Goal: Transaction & Acquisition: Purchase product/service

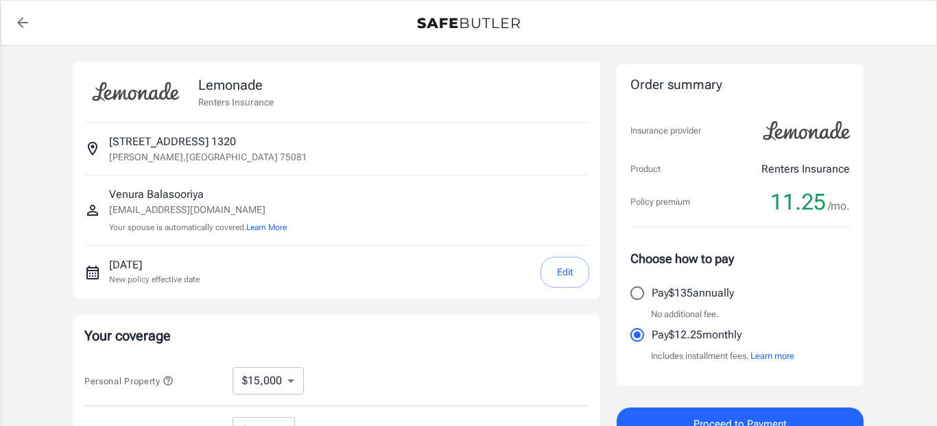
select select "15000"
select select "500"
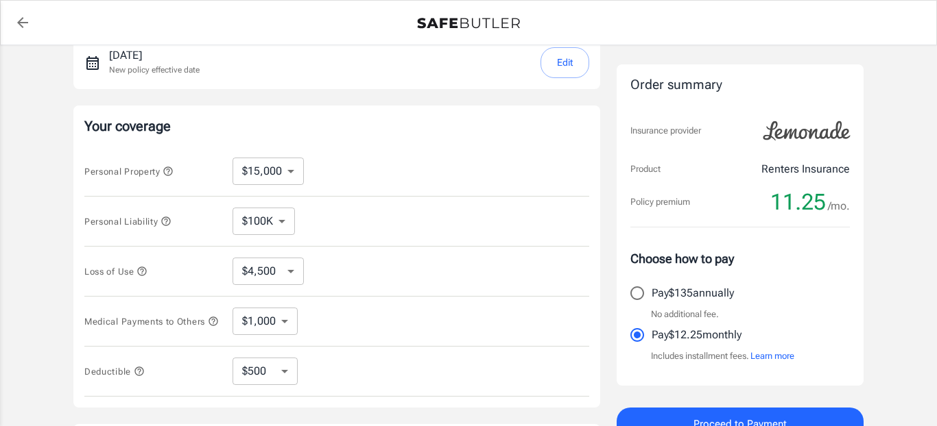
scroll to position [219, 0]
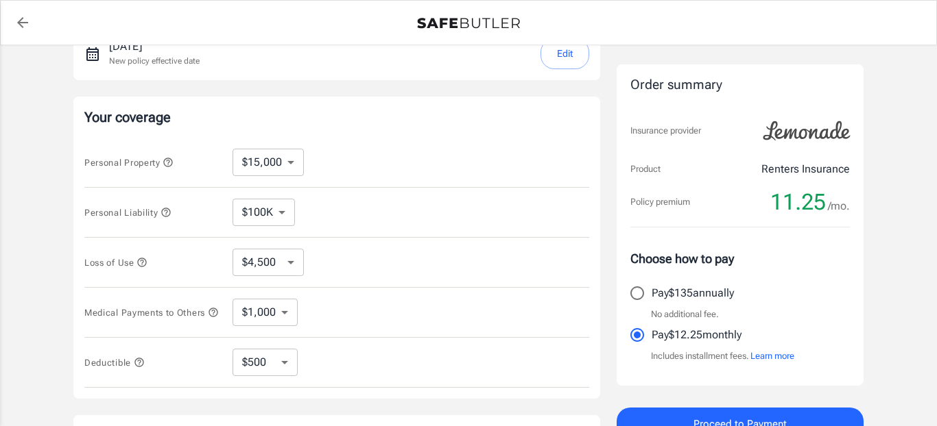
click at [292, 161] on select "$10,000 $15,000 $20,000 $25,000 $30,000 $40,000 $50,000 $100K $150K $200K $250K" at bounding box center [267, 162] width 71 height 27
select select "30000"
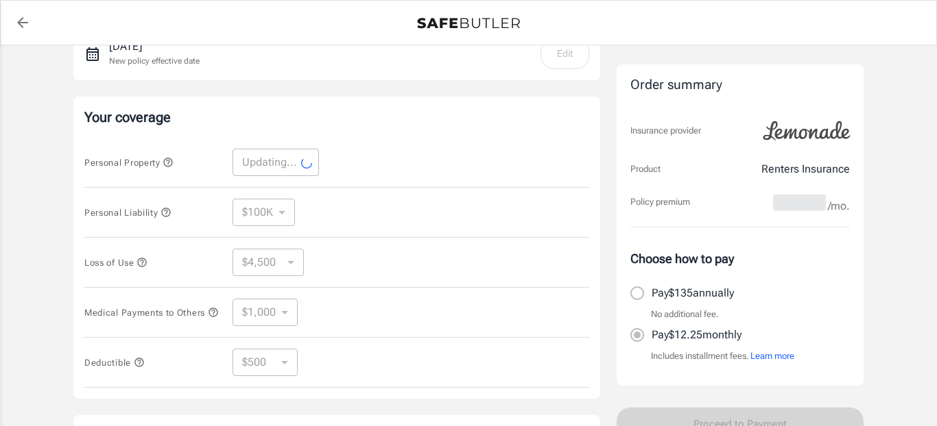
select select "30000"
select select "9000"
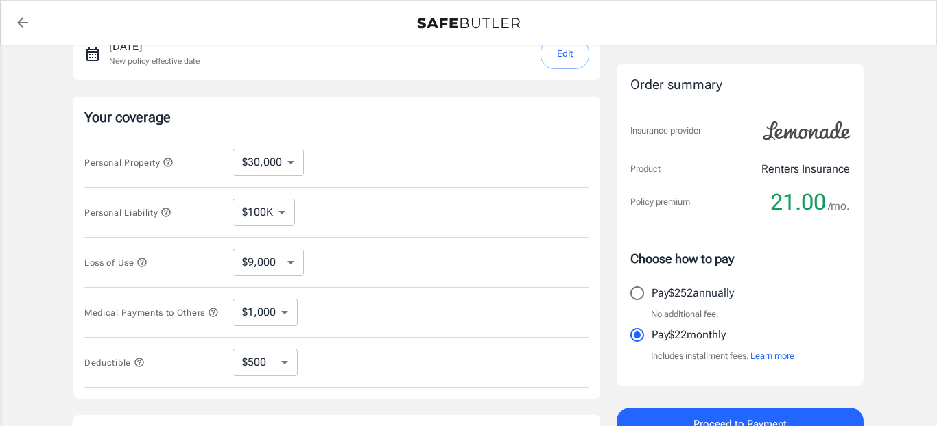
click at [285, 168] on select "$10,000 $15,000 $20,000 $25,000 $30,000 $40,000 $50,000 $100K $150K $200K $250K" at bounding box center [267, 162] width 71 height 27
click at [292, 213] on select "$100K $200K $300K $400K $500K" at bounding box center [263, 212] width 62 height 27
select select "300000"
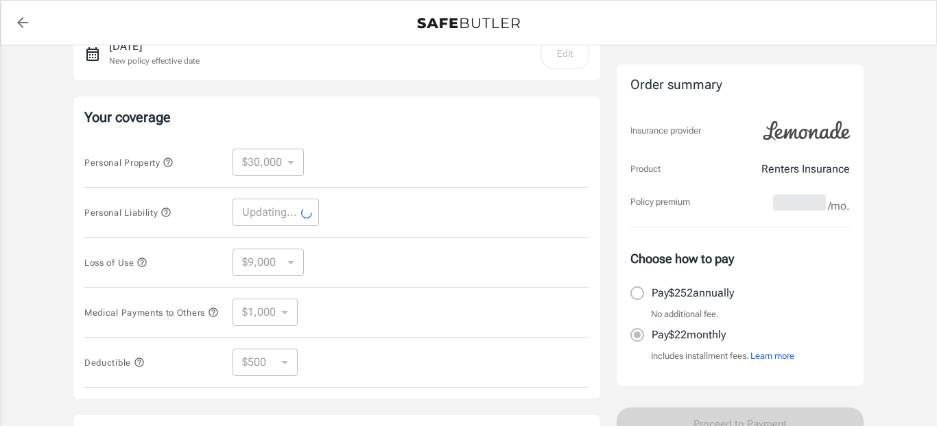
select select "300000"
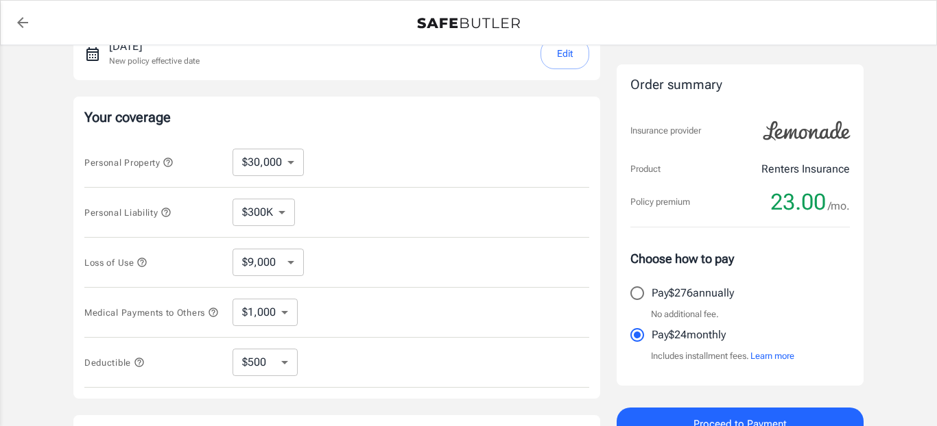
click at [288, 166] on select "$10,000 $15,000 $20,000 $25,000 $30,000 $40,000 $50,000 $100K $150K $200K $250K" at bounding box center [267, 162] width 71 height 27
select select "15000"
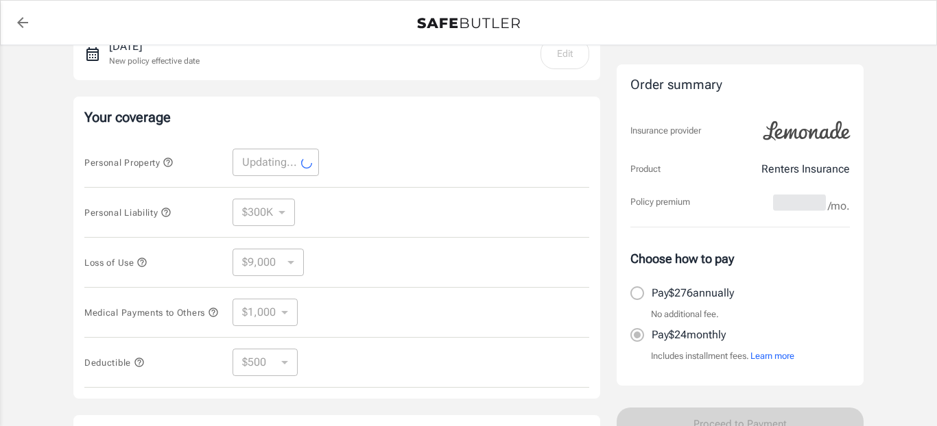
select select "15000"
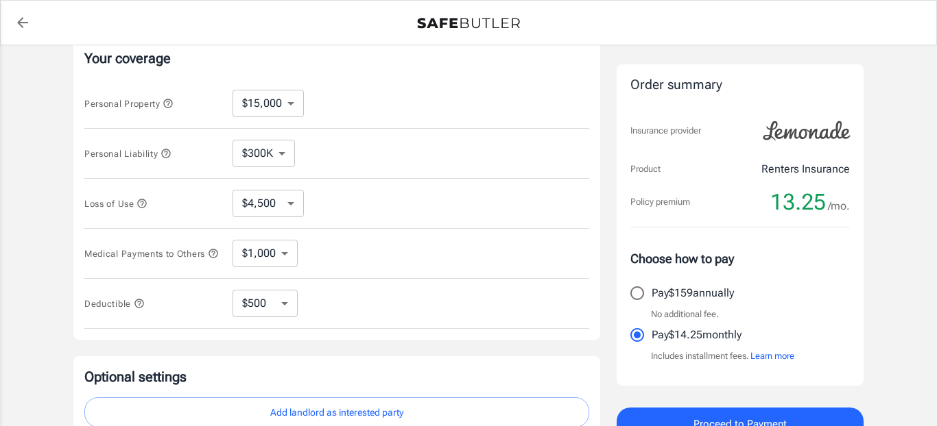
scroll to position [280, 0]
click at [285, 203] on select "$4,500 $7,500 $13,500 $22,500 $34,500 $55,500 $85,500 $130K $200K" at bounding box center [267, 201] width 71 height 27
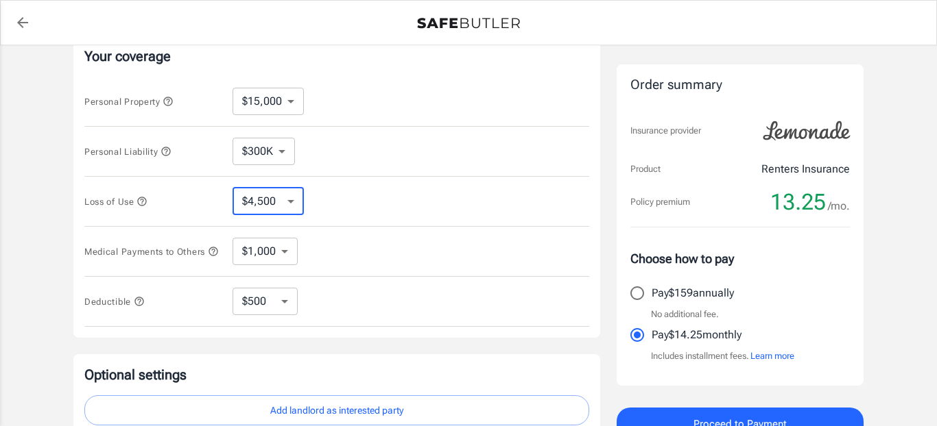
click at [232, 188] on select "$4,500 $7,500 $13,500 $22,500 $34,500 $55,500 $85,500 $130K $200K" at bounding box center [267, 201] width 71 height 27
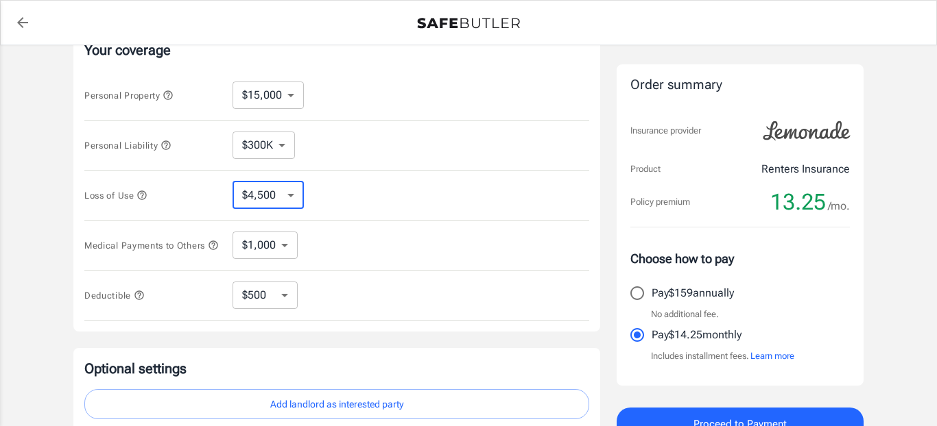
scroll to position [287, 0]
click at [145, 194] on icon "button" at bounding box center [142, 193] width 9 height 9
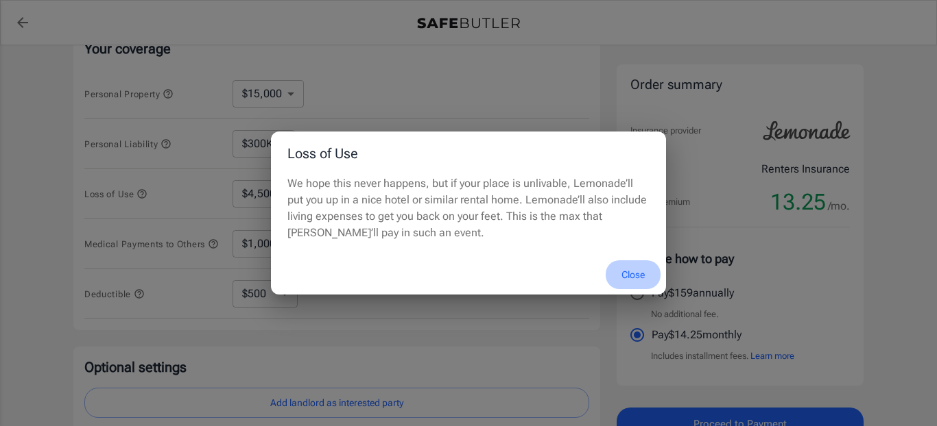
click at [637, 279] on button "Close" at bounding box center [632, 275] width 55 height 29
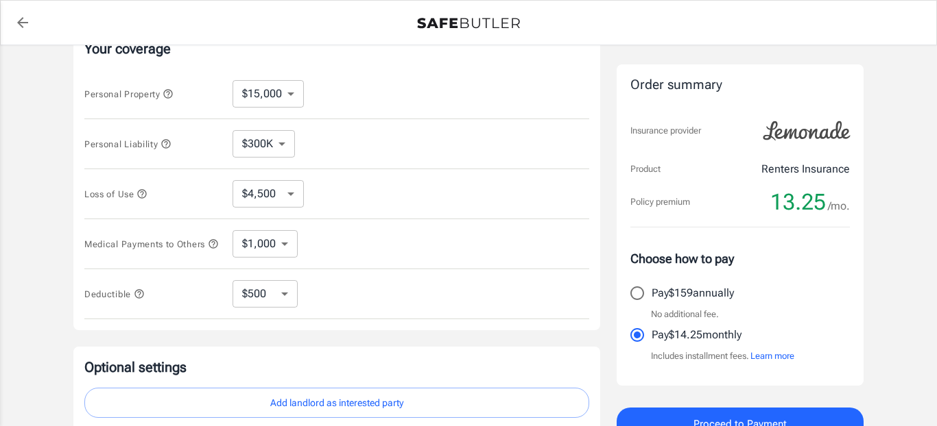
click at [293, 197] on select "$4,500 $7,500 $13,500 $22,500 $34,500 $55,500 $85,500 $130K $200K" at bounding box center [267, 193] width 71 height 27
select select "7500"
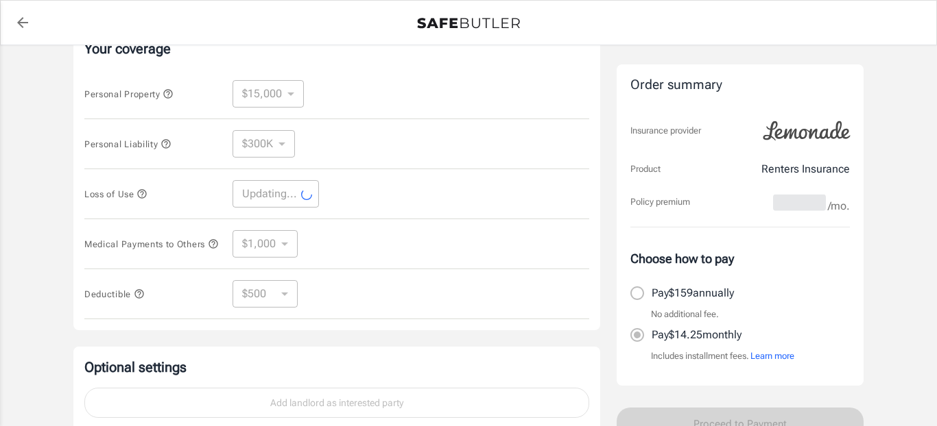
select select "7500"
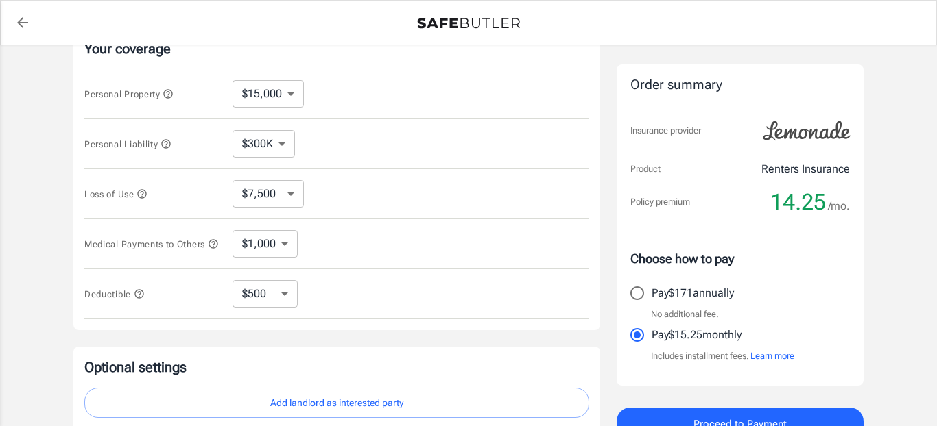
click at [284, 251] on select "$1,000 $2,000 $3,000 $4,000 $5,000" at bounding box center [264, 243] width 65 height 27
click at [208, 250] on icon "button" at bounding box center [213, 244] width 11 height 11
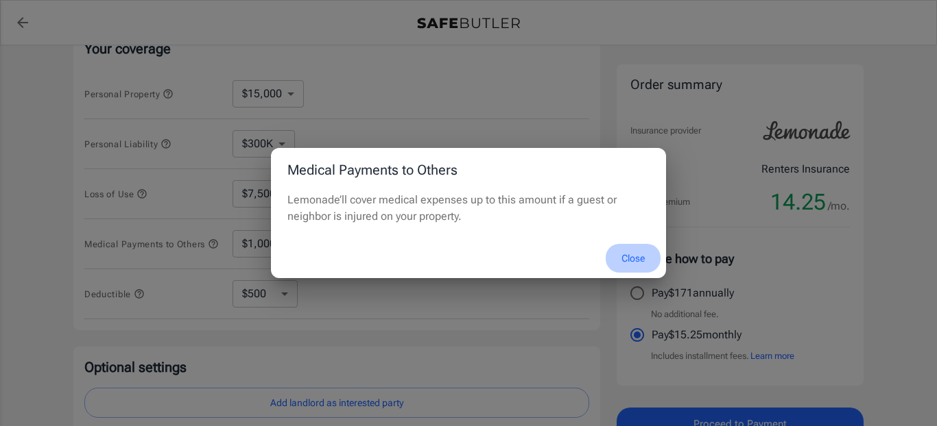
click at [629, 261] on button "Close" at bounding box center [632, 258] width 55 height 29
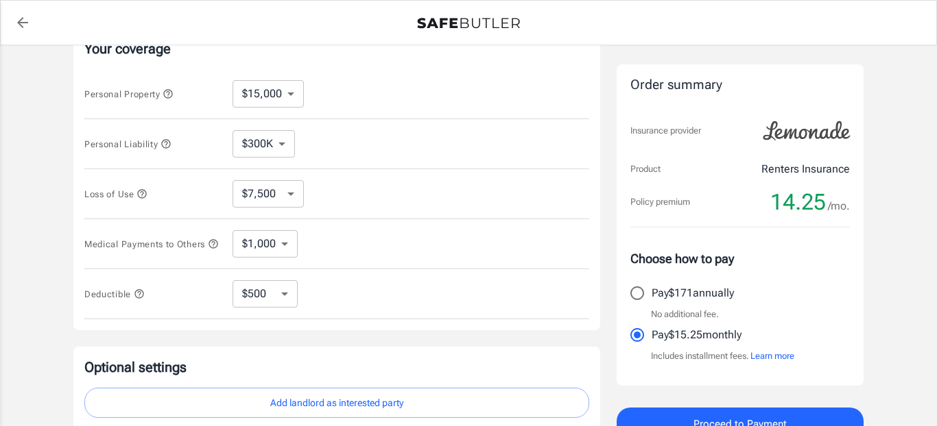
scroll to position [353, 0]
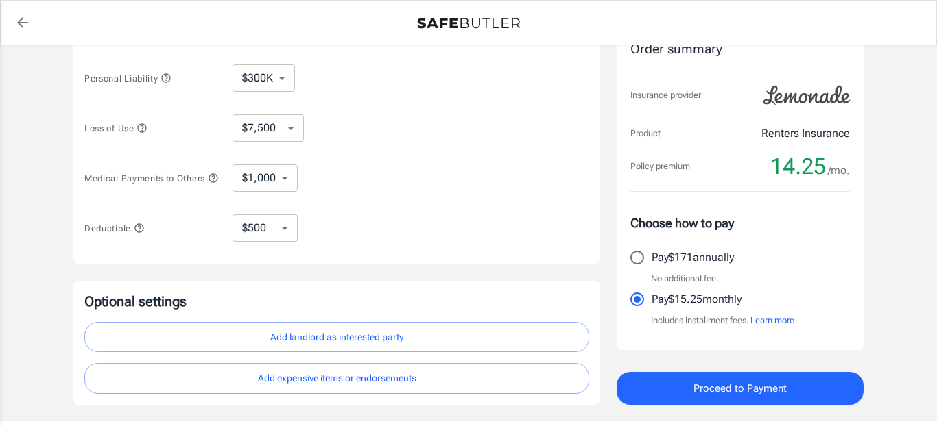
click at [286, 228] on select "$250 $500 $1,000 $2,500" at bounding box center [264, 228] width 65 height 27
click at [232, 219] on select "$250 $500 $1,000 $2,500" at bounding box center [264, 228] width 65 height 27
click at [274, 233] on select "$250 $500 $1,000 $2,500" at bounding box center [264, 228] width 65 height 27
click at [287, 231] on select "$250 $500 $1,000 $2,500" at bounding box center [264, 228] width 65 height 27
select select "250"
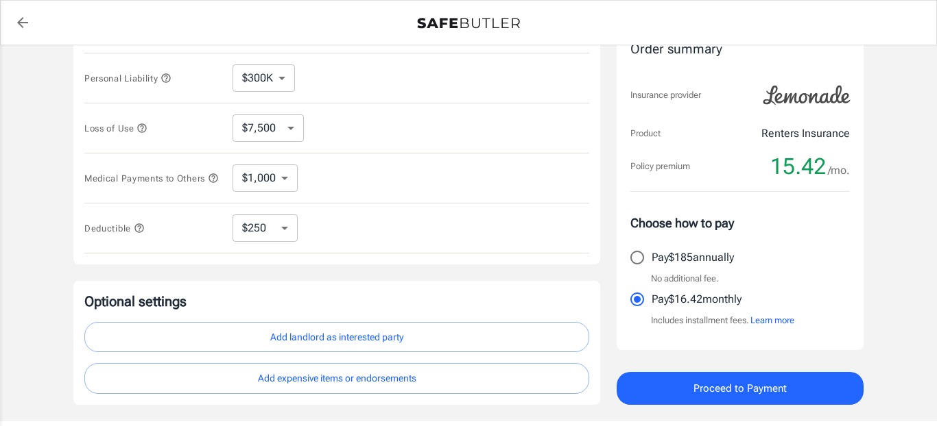
click at [274, 237] on select "$250 $500 $1,000 $2,500" at bounding box center [264, 228] width 65 height 27
select select "500"
click at [283, 241] on select "$250 $500 $1,000 $2,500" at bounding box center [264, 228] width 65 height 27
select select "250"
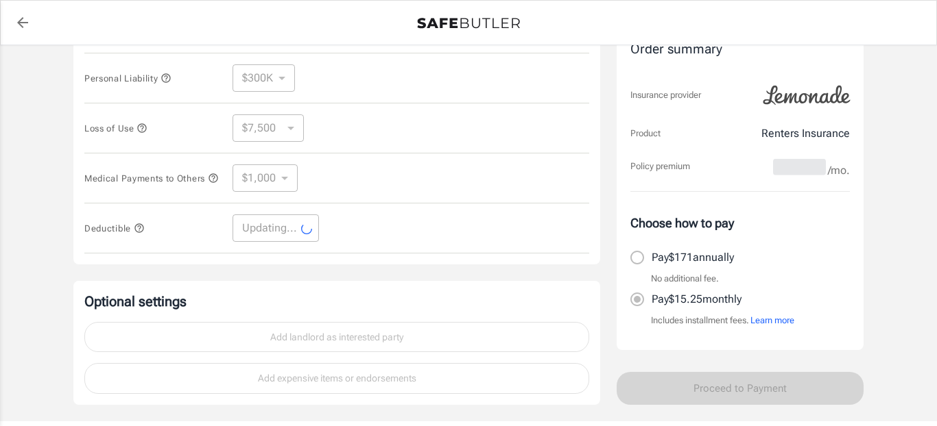
select select "250"
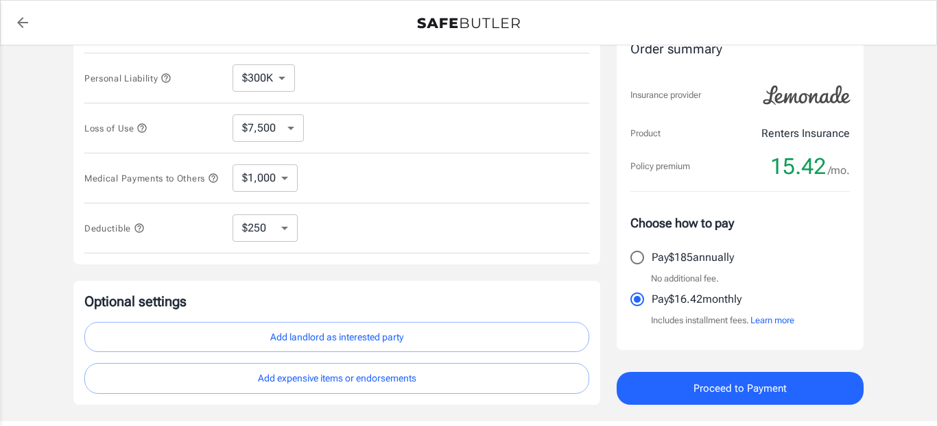
scroll to position [450, 0]
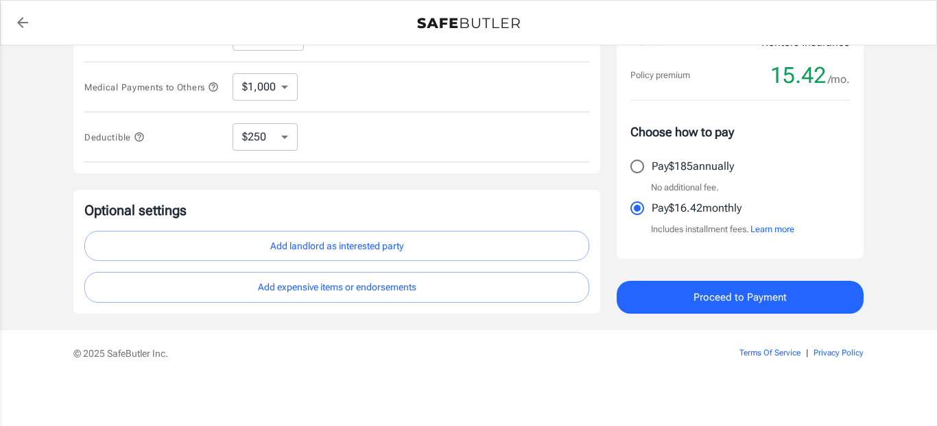
click at [374, 247] on button "Add landlord as interested party" at bounding box center [336, 246] width 505 height 31
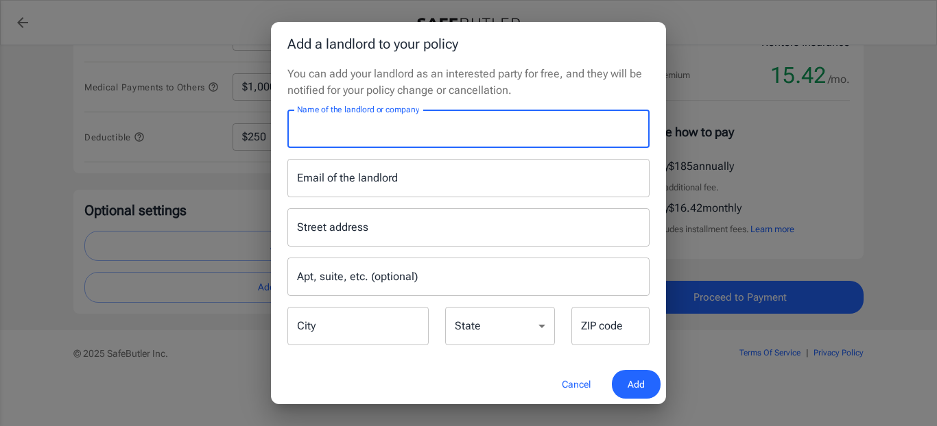
click at [343, 132] on input "Name of the landlord or company" at bounding box center [468, 129] width 362 height 38
click at [277, 171] on div "You can add your landlord as an interested party for free, and they will be not…" at bounding box center [468, 215] width 395 height 299
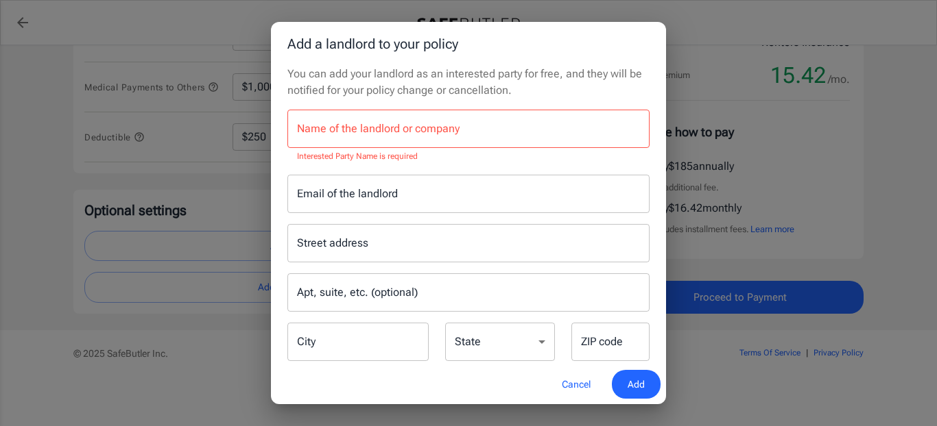
click at [830, 150] on div "Add a landlord to your policy You can add your landlord as an interested party …" at bounding box center [468, 213] width 937 height 426
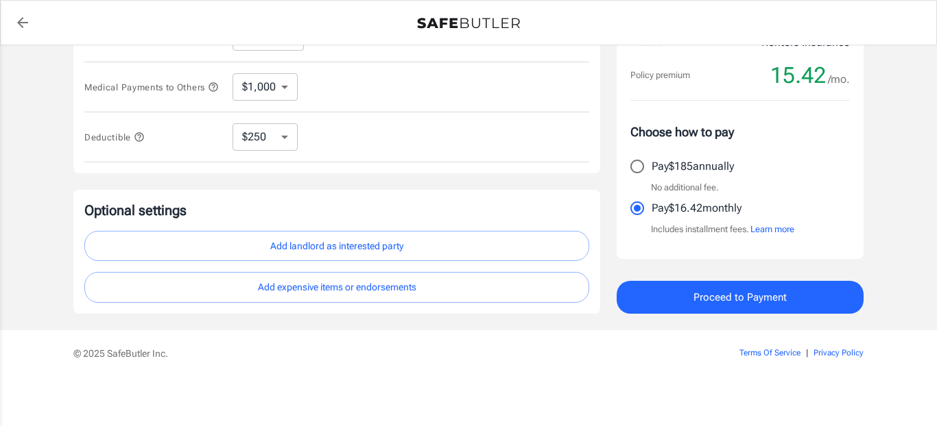
scroll to position [448, 0]
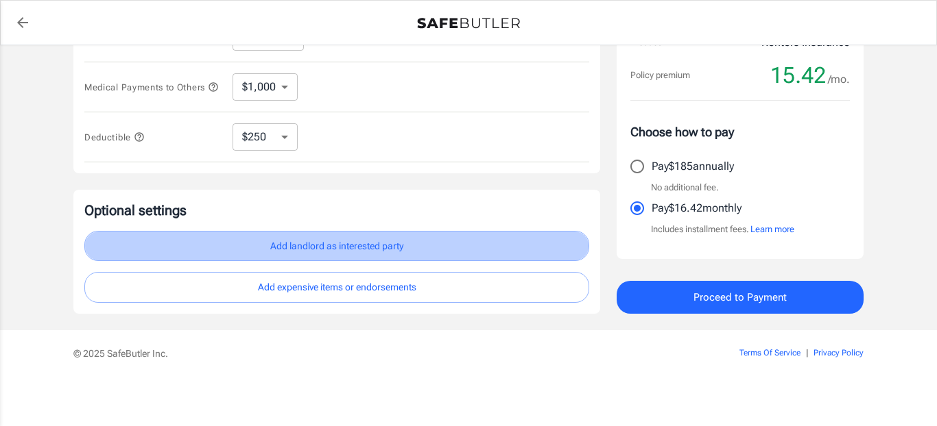
click at [316, 255] on button "Add landlord as interested party" at bounding box center [336, 246] width 505 height 31
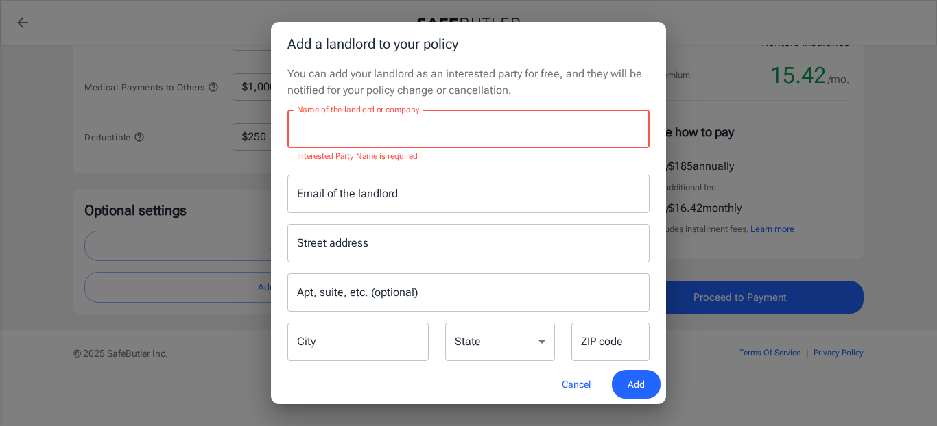
click at [357, 132] on input "Name of the landlord or company" at bounding box center [468, 129] width 362 height 38
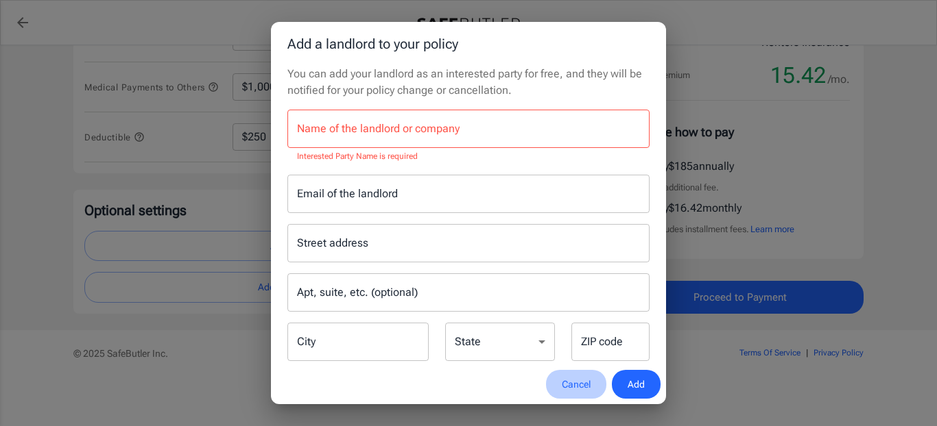
click at [579, 393] on button "Cancel" at bounding box center [576, 384] width 60 height 29
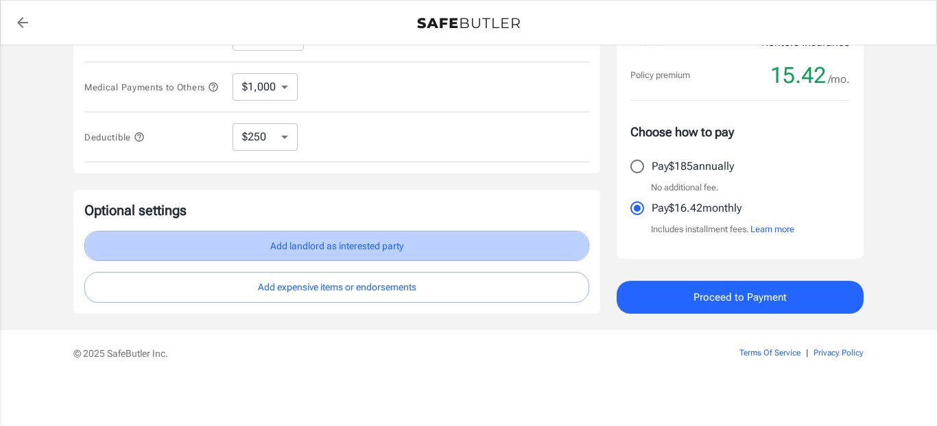
click at [341, 255] on button "Add landlord as interested party" at bounding box center [336, 246] width 505 height 31
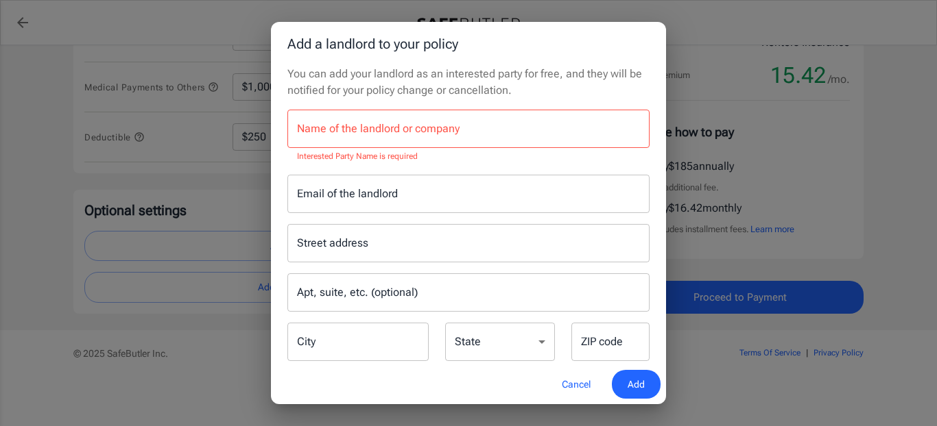
click at [324, 129] on input "Name of the landlord or company" at bounding box center [468, 129] width 362 height 38
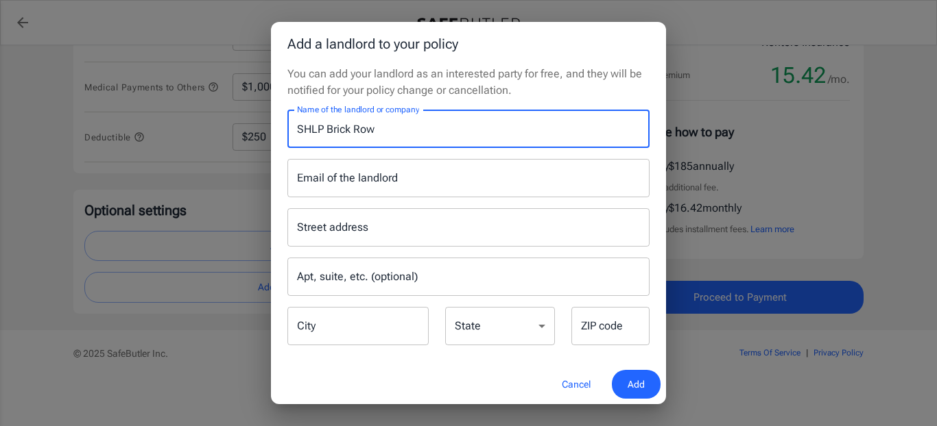
type input "SHLP Brick Row"
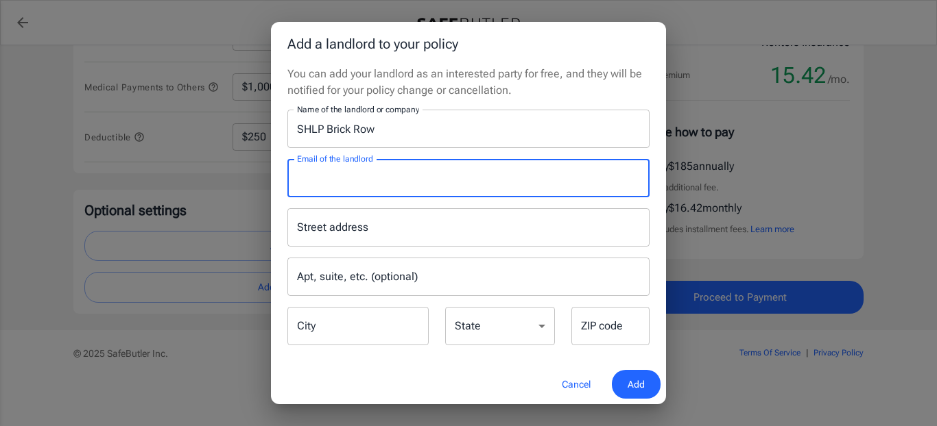
click at [329, 230] on input "Street address" at bounding box center [468, 228] width 350 height 26
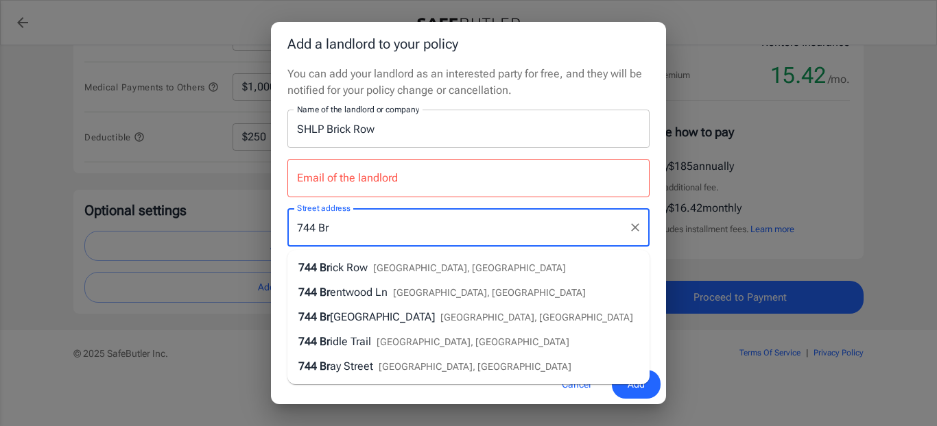
click at [354, 267] on span "ick Row" at bounding box center [349, 267] width 38 height 13
type input "[STREET_ADDRESS]"
type input "[PERSON_NAME]"
select select "[GEOGRAPHIC_DATA]"
type input "75081"
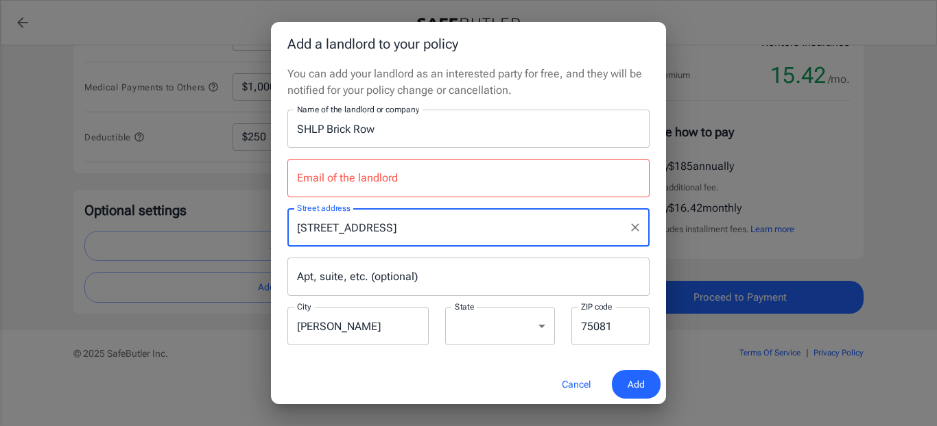
type input "[STREET_ADDRESS]"
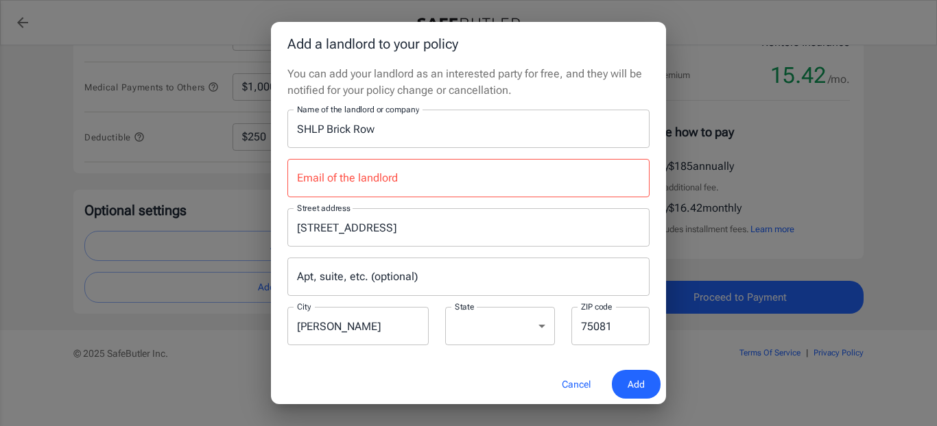
scroll to position [8, 0]
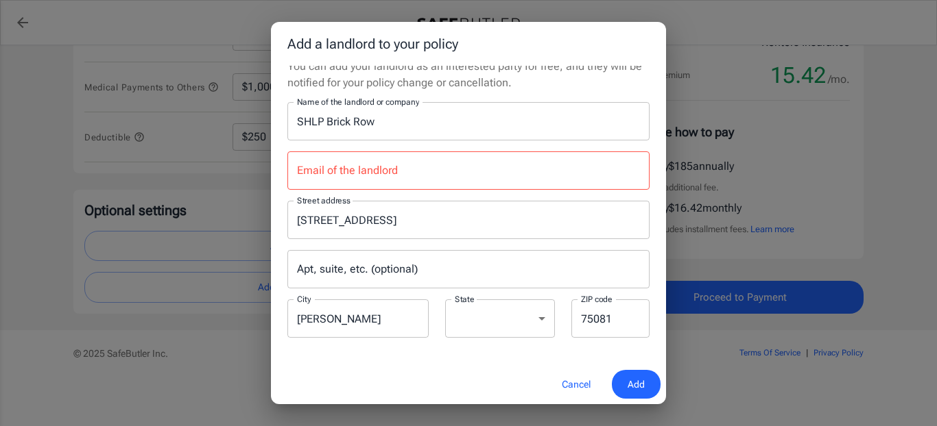
click at [347, 167] on input "Email of the landlord" at bounding box center [468, 171] width 362 height 38
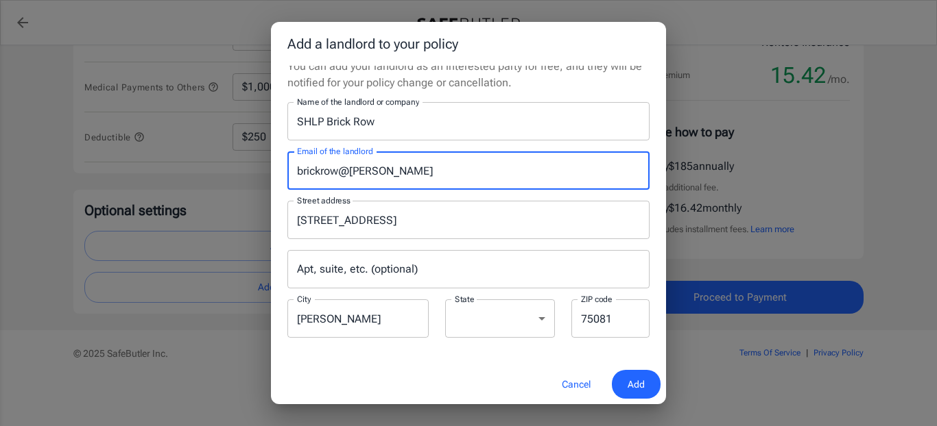
click at [298, 169] on input "brickrow@[PERSON_NAME]" at bounding box center [468, 171] width 362 height 38
click at [413, 169] on input "txbrickrow@[PERSON_NAME]" at bounding box center [468, 171] width 362 height 38
type input "[EMAIL_ADDRESS][DOMAIN_NAME]"
click at [635, 381] on span "Add" at bounding box center [635, 384] width 17 height 17
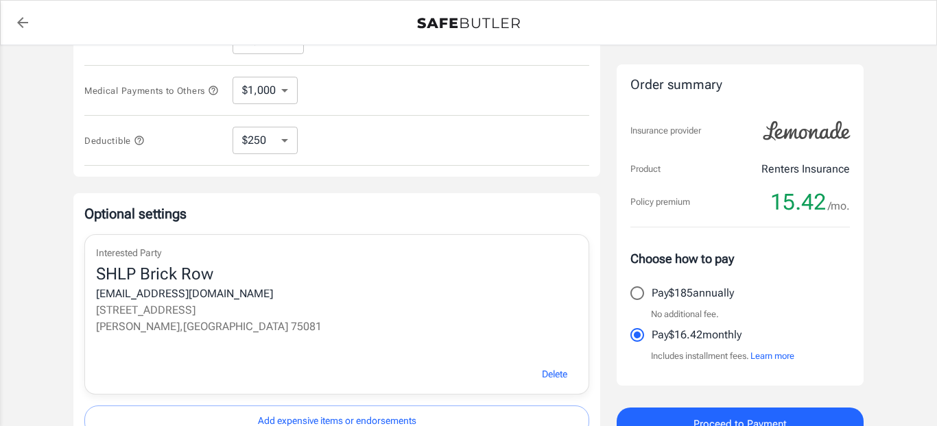
scroll to position [580, 0]
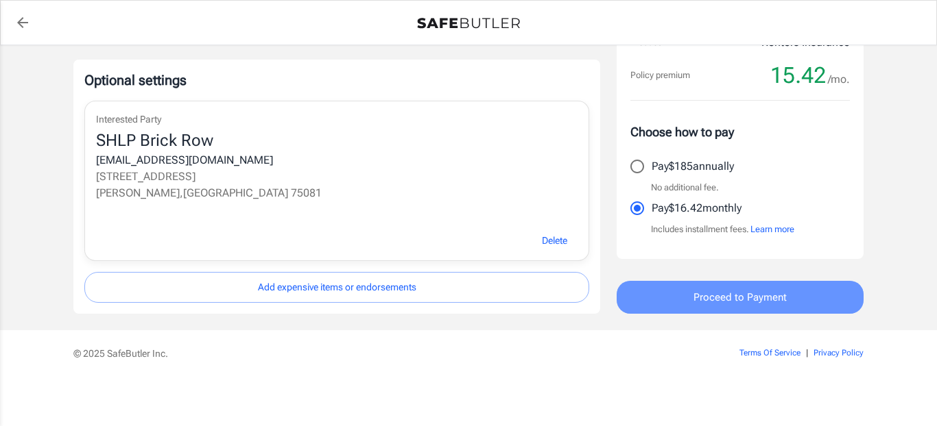
click at [734, 302] on span "Proceed to Payment" at bounding box center [739, 298] width 93 height 18
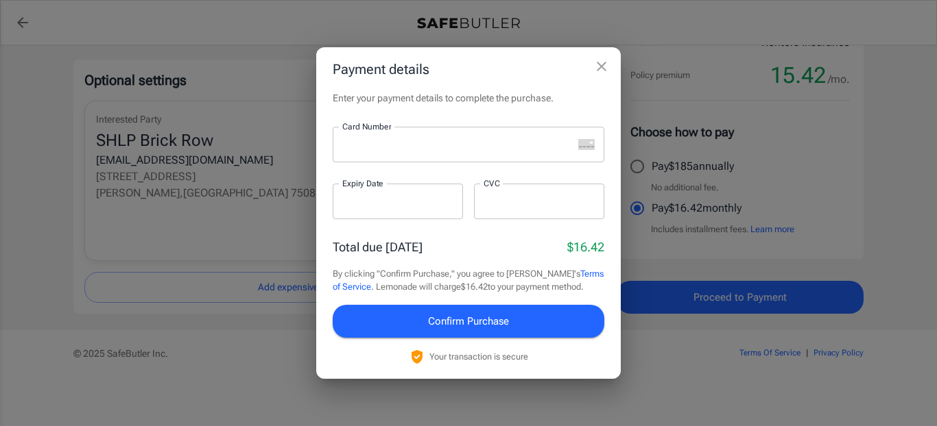
click at [365, 151] on div at bounding box center [453, 145] width 240 height 36
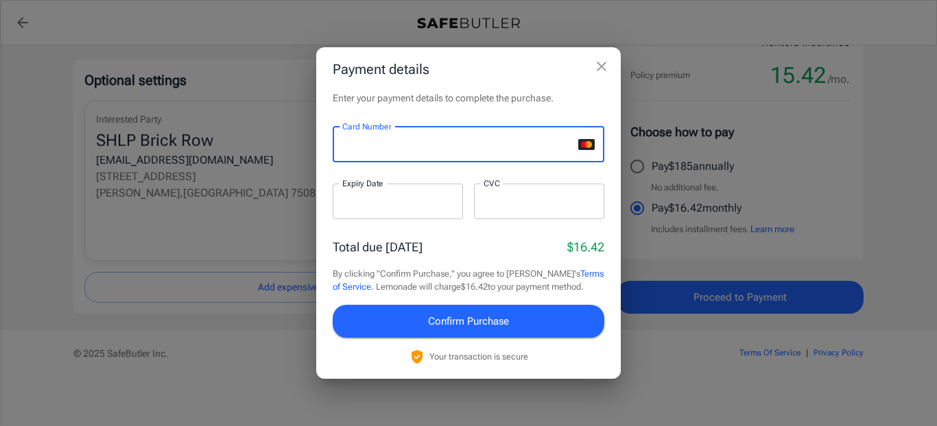
click at [363, 208] on div at bounding box center [398, 202] width 130 height 36
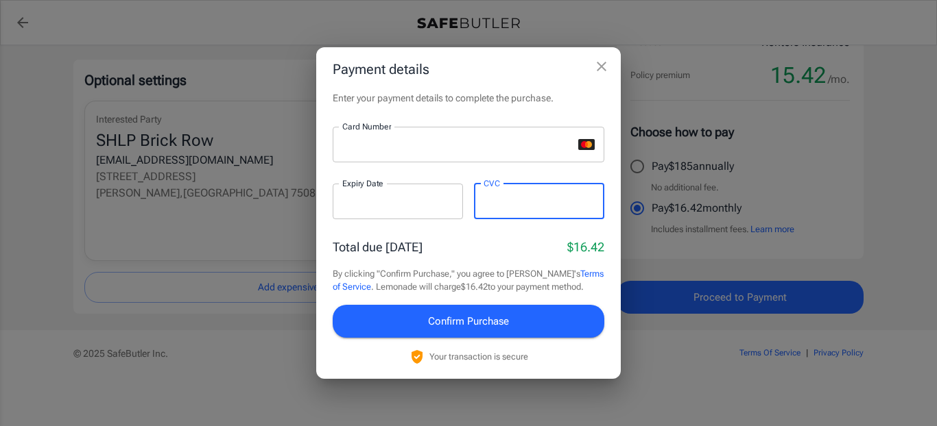
click at [398, 283] on p "By clicking "Confirm Purchase," you agree to Lemonade's Terms of Service . Lemo…" at bounding box center [469, 280] width 272 height 27
click at [465, 322] on span "Confirm Purchase" at bounding box center [468, 322] width 81 height 18
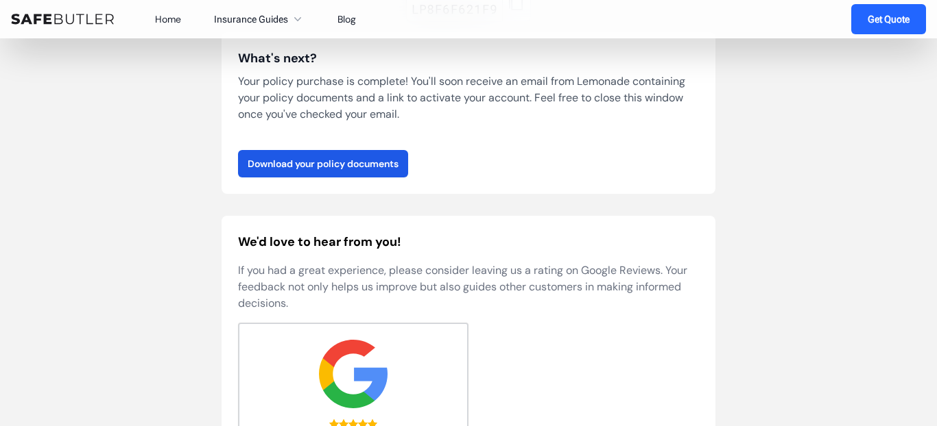
scroll to position [250, 0]
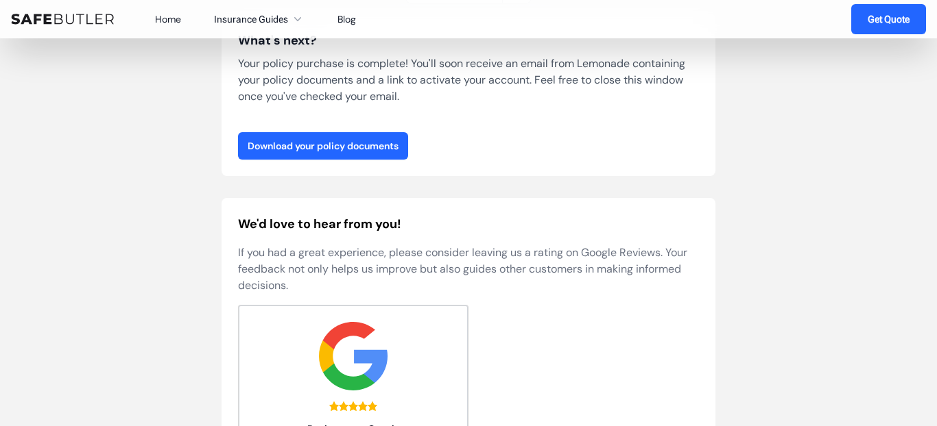
click at [343, 149] on link "Download your policy documents" at bounding box center [323, 145] width 170 height 27
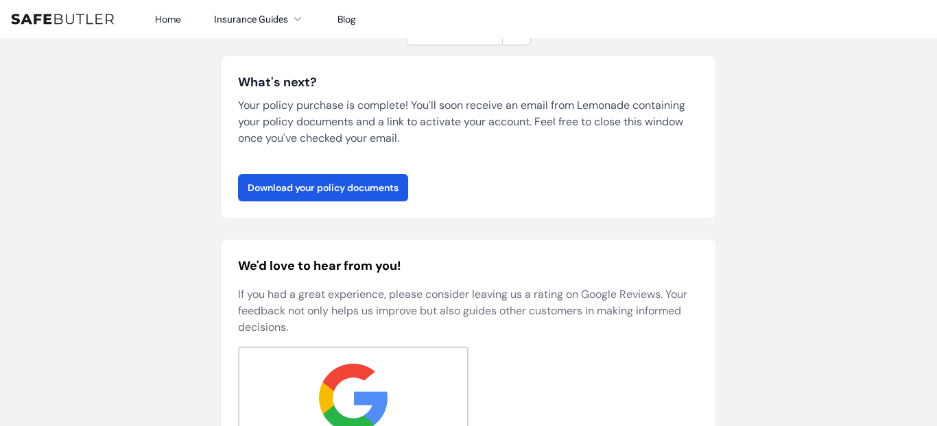
scroll to position [0, 0]
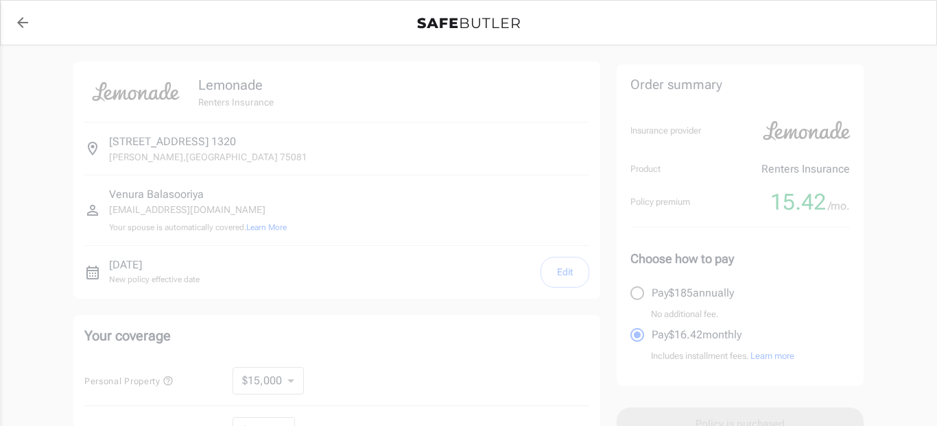
select select "15000"
select select "300000"
select select "7500"
